Goal: Transaction & Acquisition: Purchase product/service

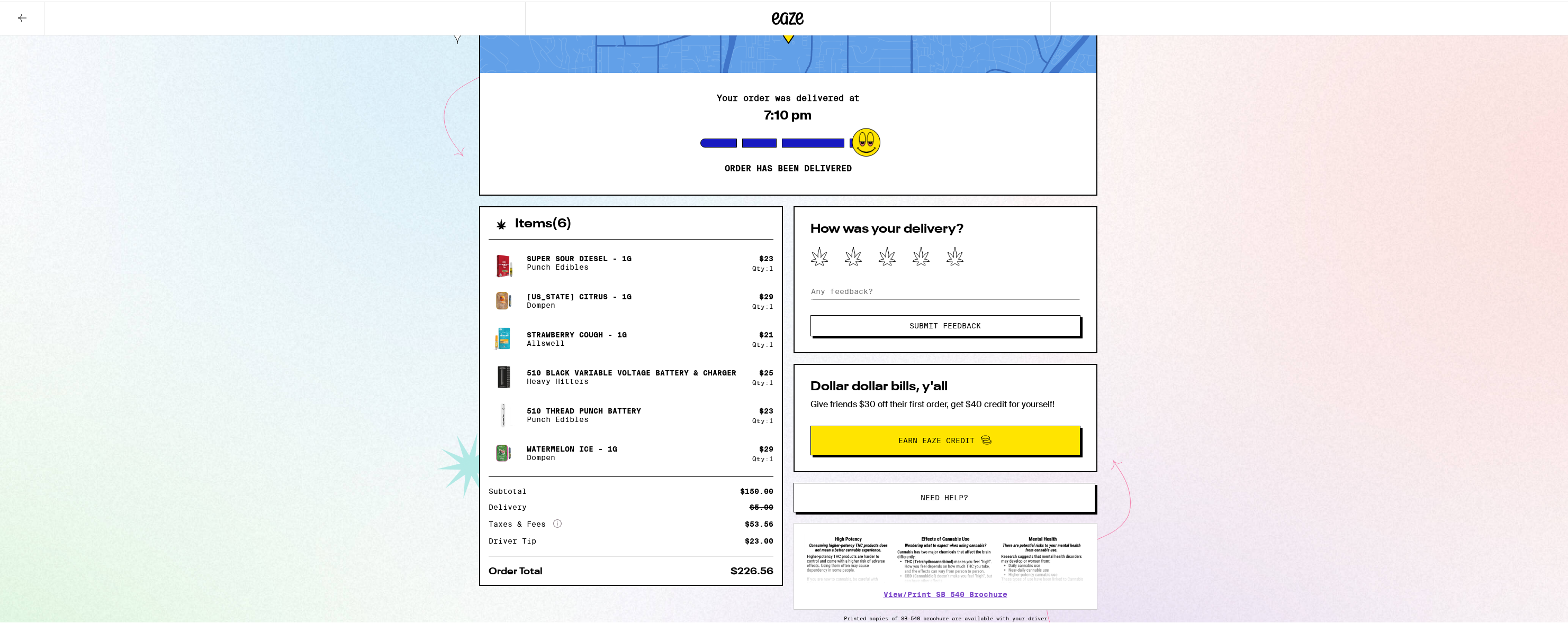
scroll to position [72, 0]
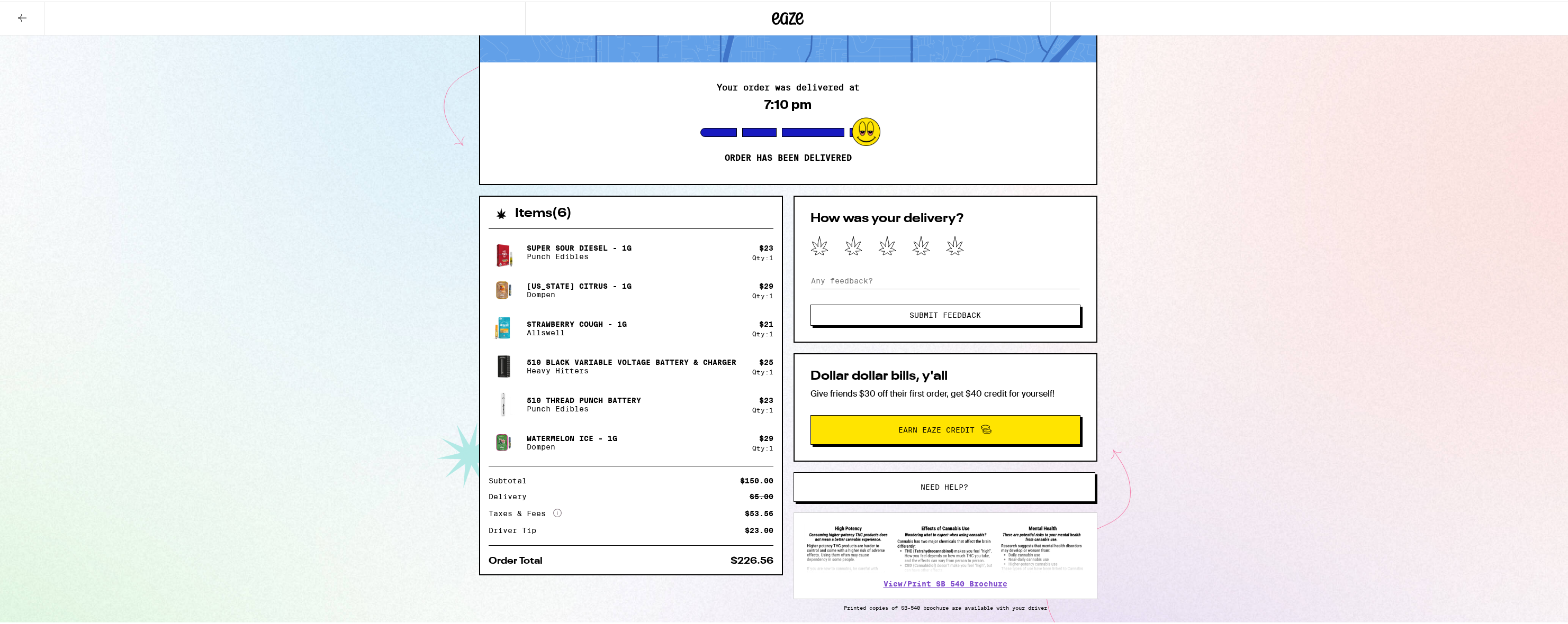
click at [541, 439] on p "Watermelon Ice - 1g" at bounding box center [571, 437] width 90 height 9
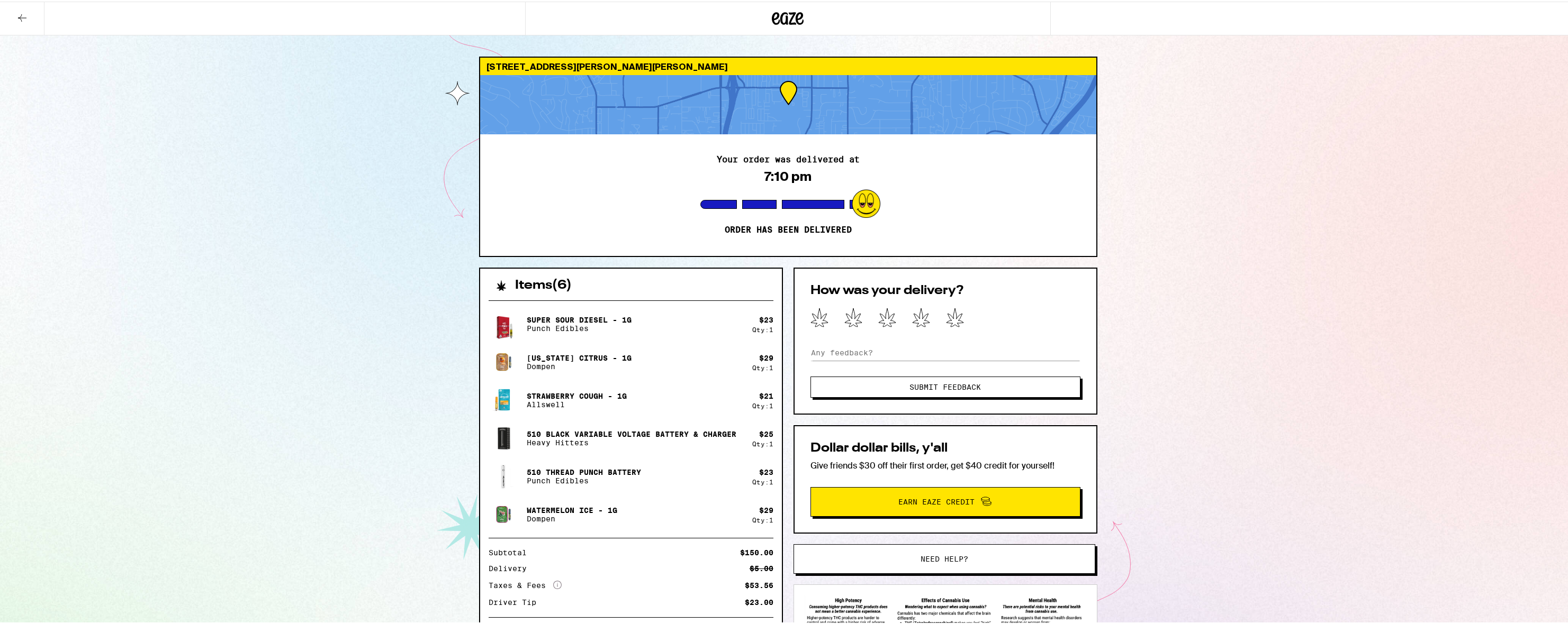
scroll to position [0, 0]
drag, startPoint x: 784, startPoint y: 5, endPoint x: 785, endPoint y: 0, distance: 5.1
click at [785, 0] on div at bounding box center [787, 16] width 525 height 34
click at [786, 17] on icon at bounding box center [787, 17] width 32 height 19
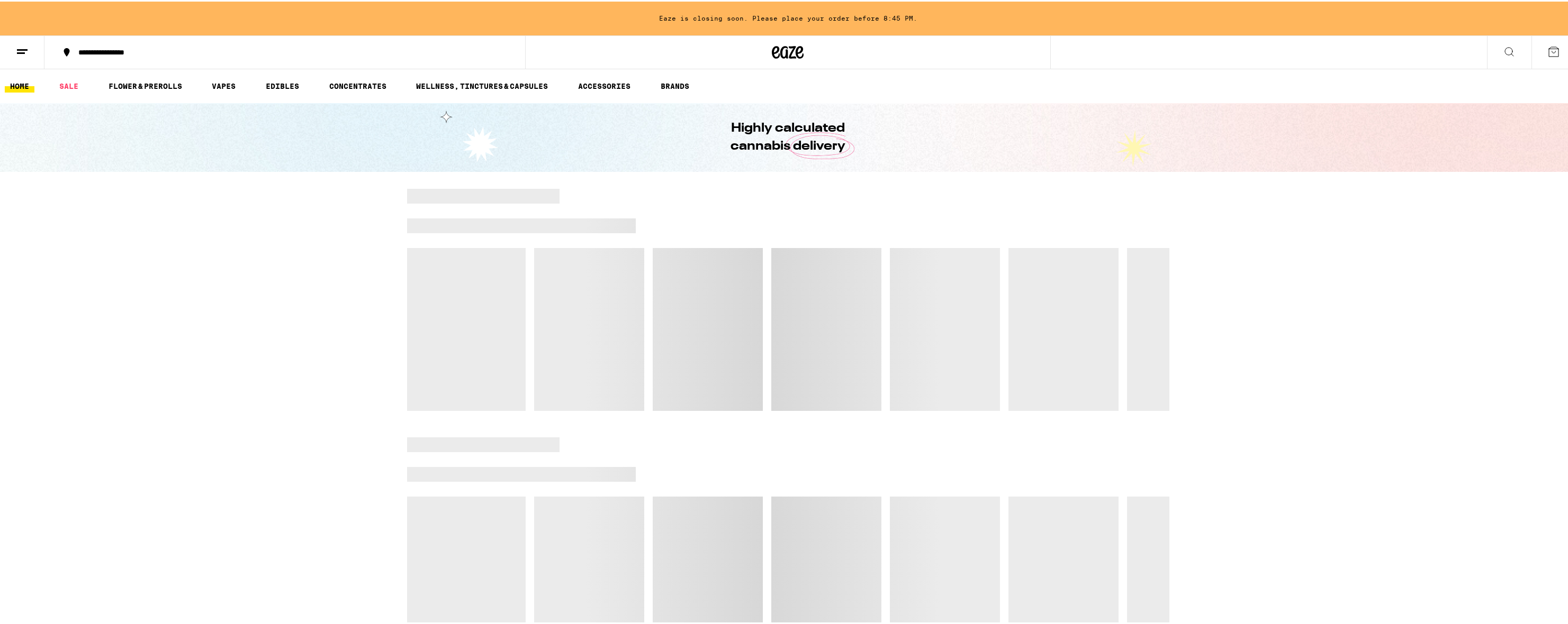
click at [21, 53] on icon at bounding box center [21, 49] width 13 height 13
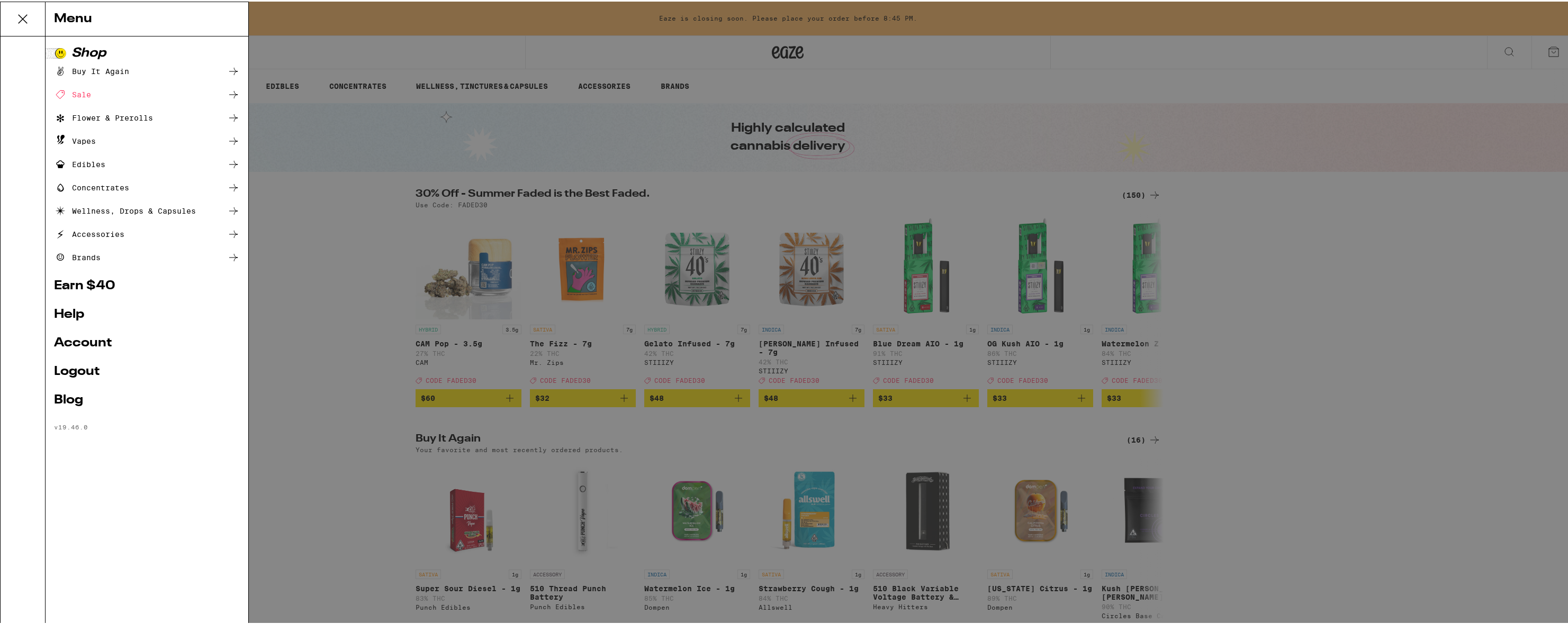
click at [98, 70] on div "Buy It Again" at bounding box center [91, 69] width 75 height 13
